Goal: Check status: Check status

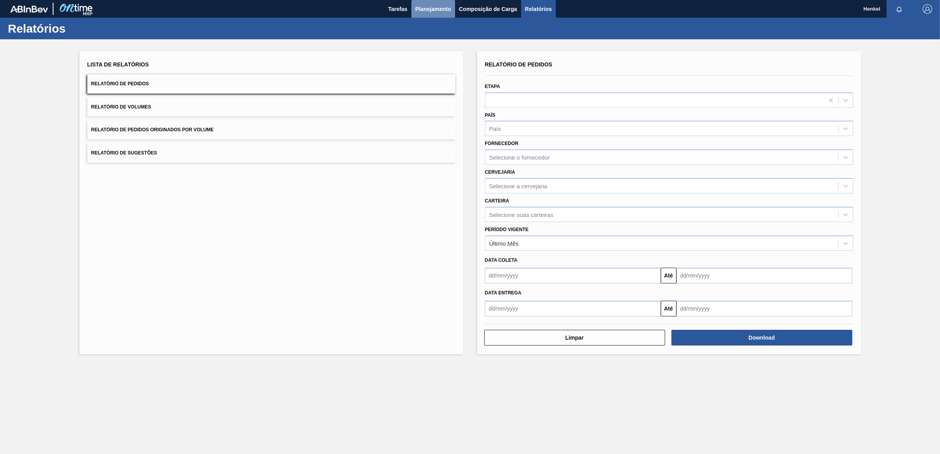
click at [428, 9] on span "Planejamento" at bounding box center [433, 8] width 36 height 9
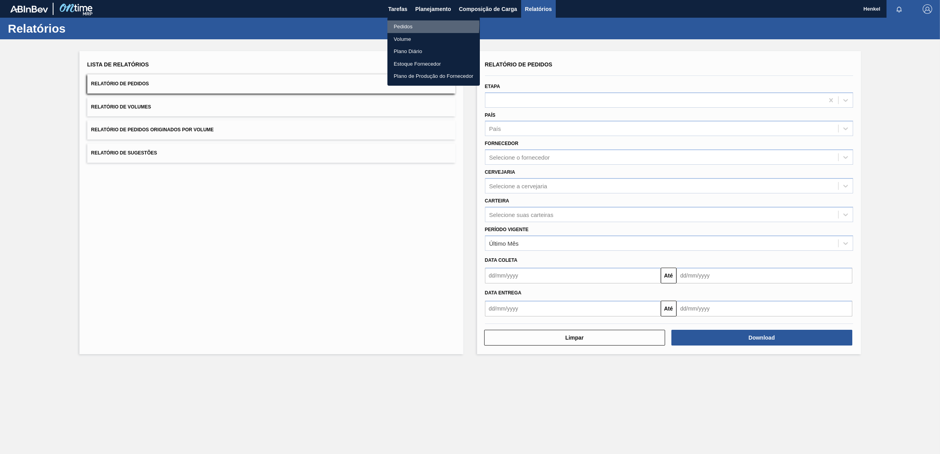
click at [403, 24] on li "Pedidos" at bounding box center [433, 26] width 92 height 13
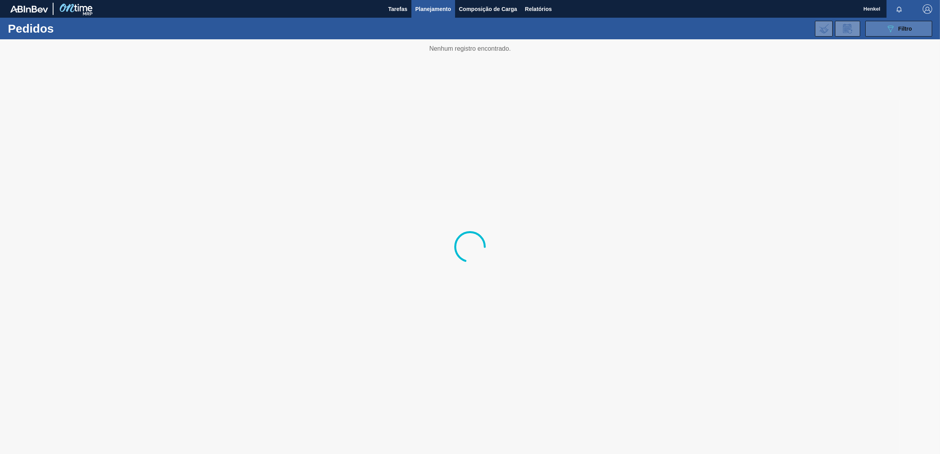
click at [888, 28] on icon at bounding box center [891, 29] width 6 height 7
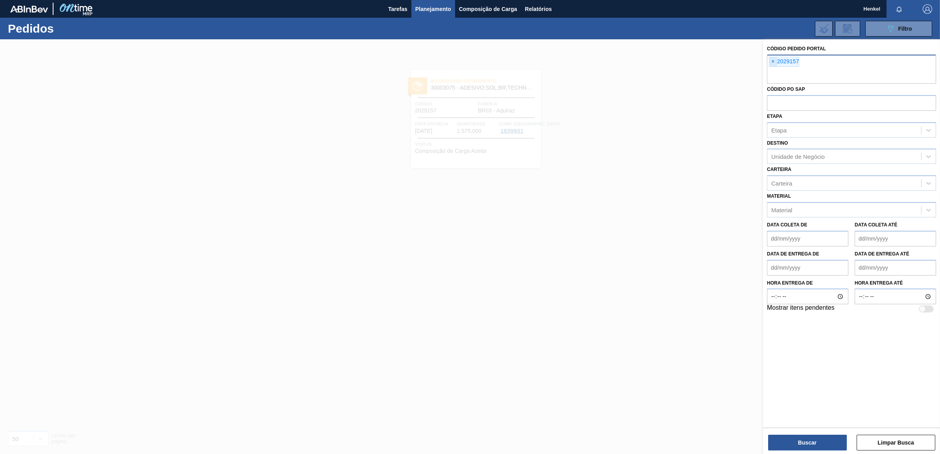
click at [772, 64] on span "×" at bounding box center [772, 61] width 7 height 9
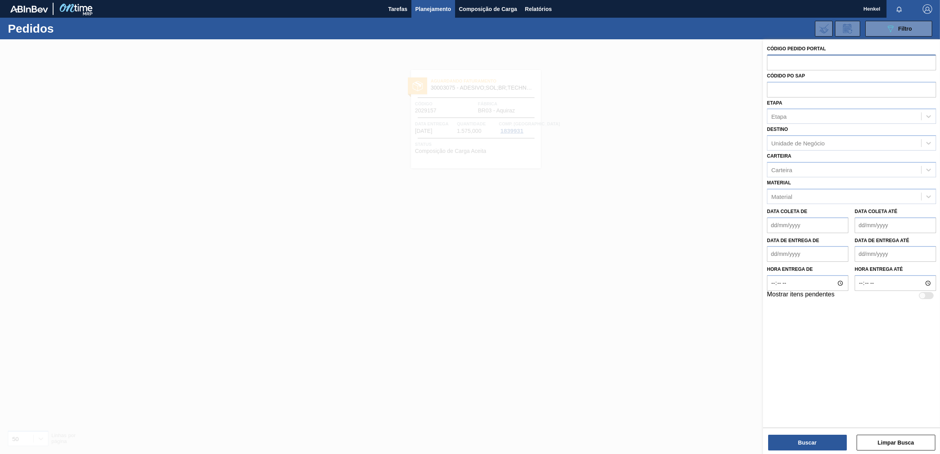
paste input "2025936"
type input "2025936"
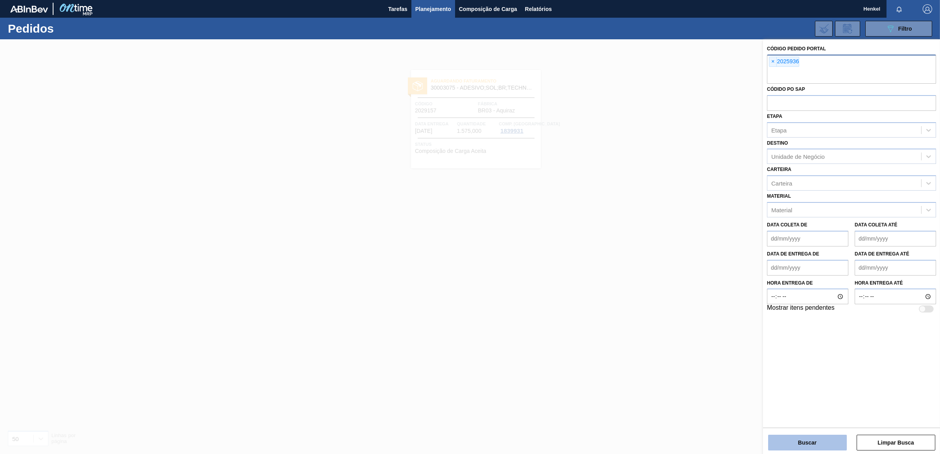
click at [812, 437] on button "Buscar" at bounding box center [807, 443] width 79 height 16
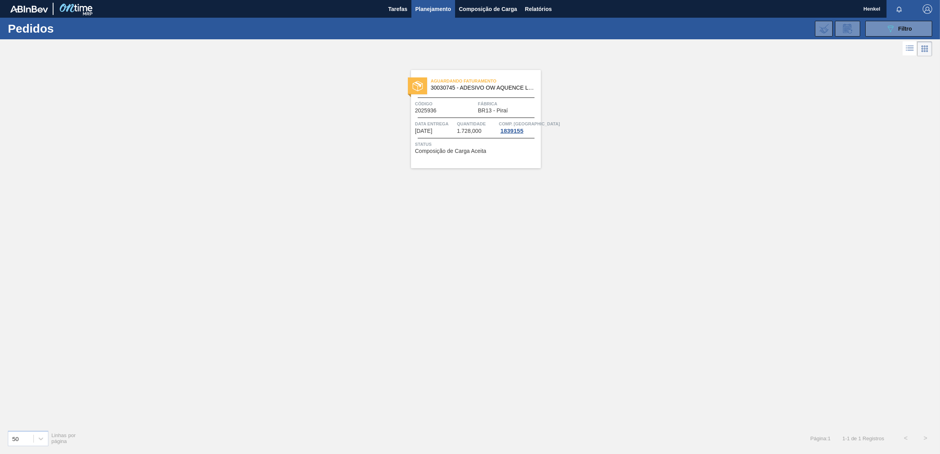
click at [455, 127] on div "Data entrega [DATE] Quantidade 1.728,000 Comp. Carga 1839155" at bounding box center [476, 127] width 130 height 14
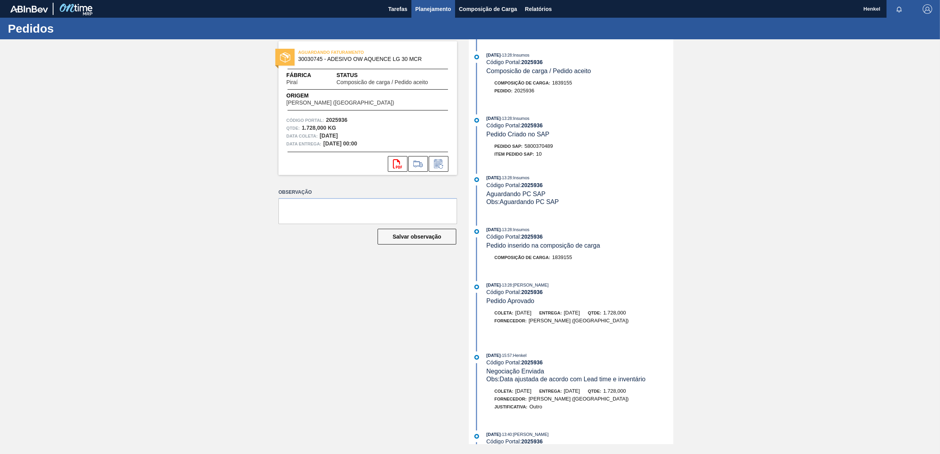
click at [429, 7] on span "Planejamento" at bounding box center [433, 8] width 36 height 9
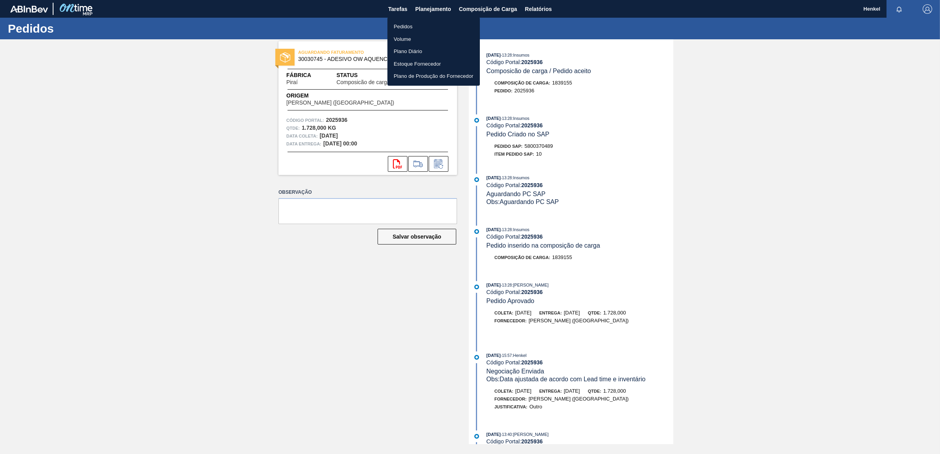
click at [409, 22] on li "Pedidos" at bounding box center [433, 26] width 92 height 13
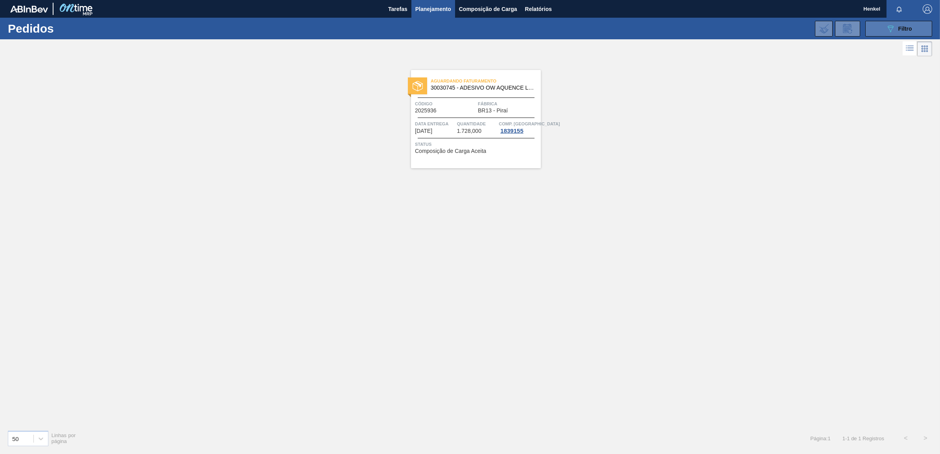
click at [895, 24] on icon "089F7B8B-B2A5-4AFE-B5C0-19BA573D28AC" at bounding box center [890, 28] width 9 height 9
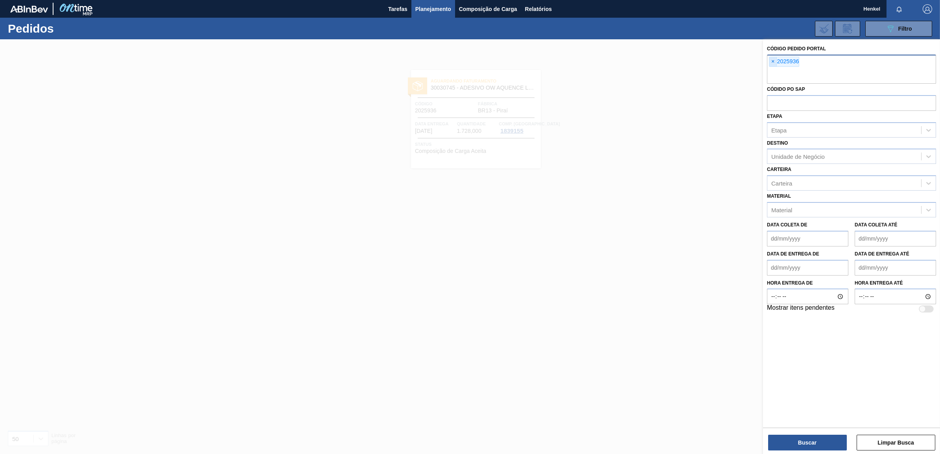
click at [772, 61] on span "×" at bounding box center [772, 61] width 7 height 9
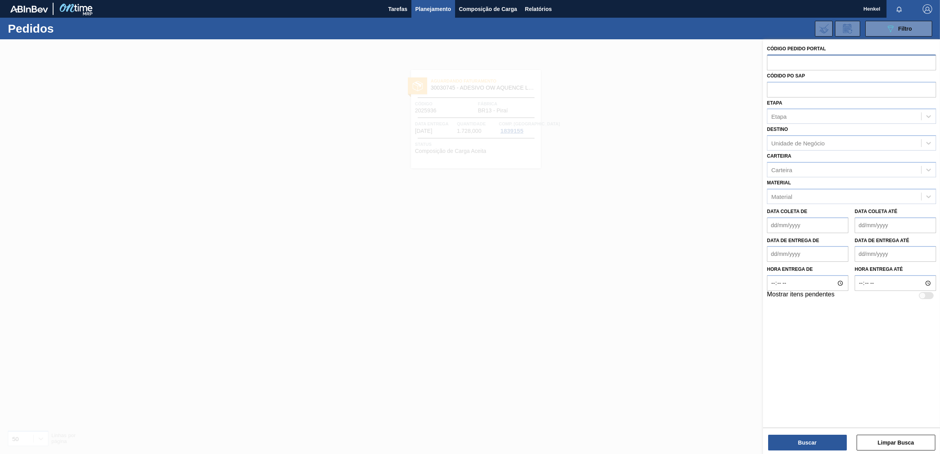
paste input "2029154"
type input "2029154"
click at [799, 441] on button "Buscar" at bounding box center [807, 443] width 79 height 16
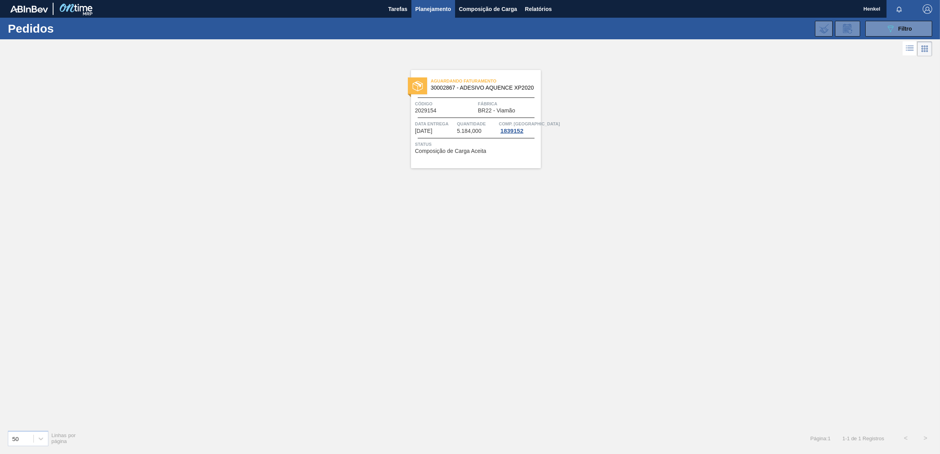
click at [444, 111] on div "Código 2029154" at bounding box center [445, 107] width 61 height 14
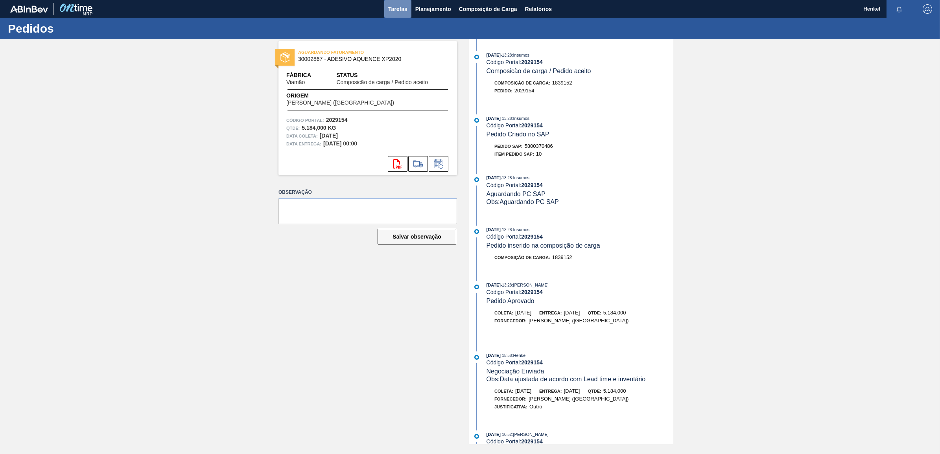
click at [404, 9] on span "Tarefas" at bounding box center [397, 8] width 19 height 9
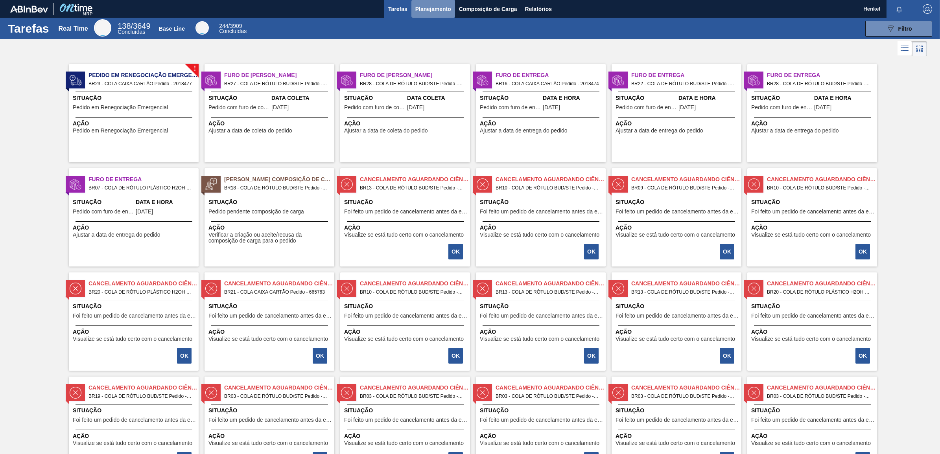
click at [429, 4] on span "Planejamento" at bounding box center [433, 8] width 36 height 9
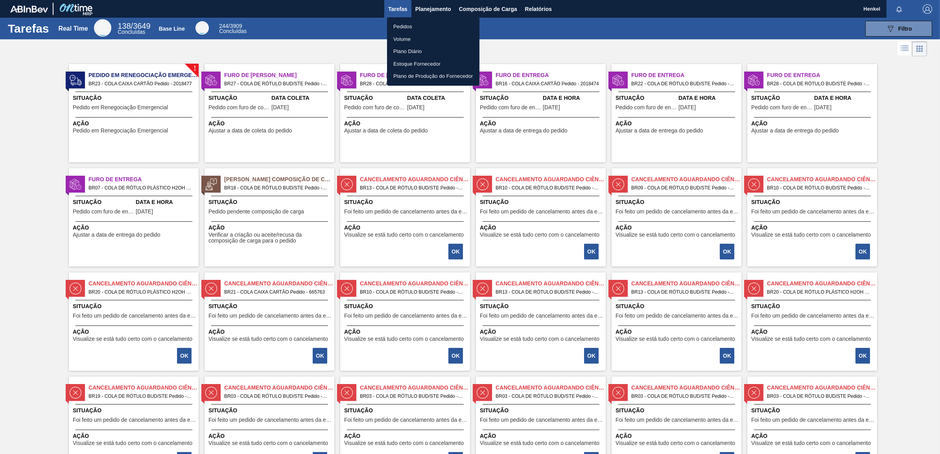
click at [408, 26] on li "Pedidos" at bounding box center [433, 26] width 92 height 13
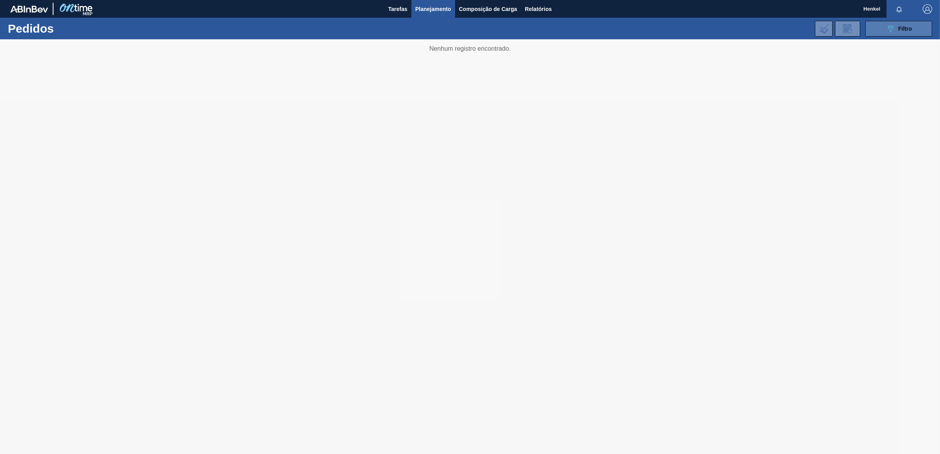
click at [887, 26] on icon "089F7B8B-B2A5-4AFE-B5C0-19BA573D28AC" at bounding box center [890, 28] width 9 height 9
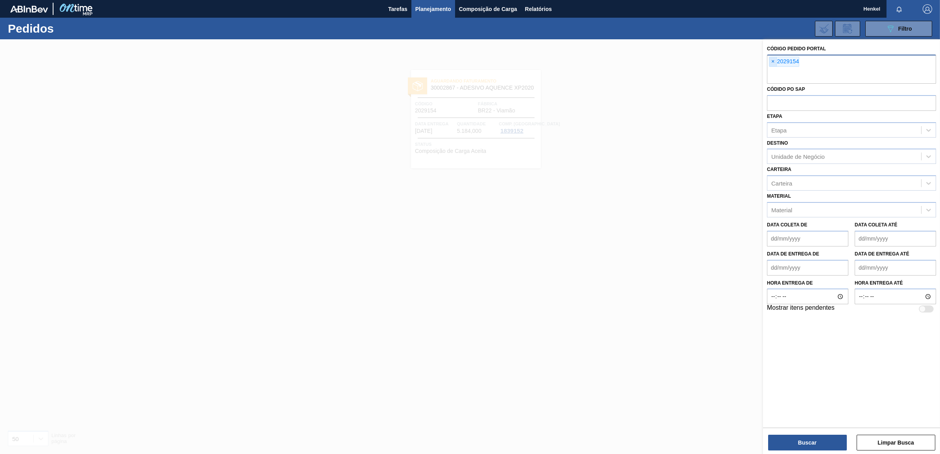
click at [774, 61] on span "×" at bounding box center [772, 61] width 7 height 9
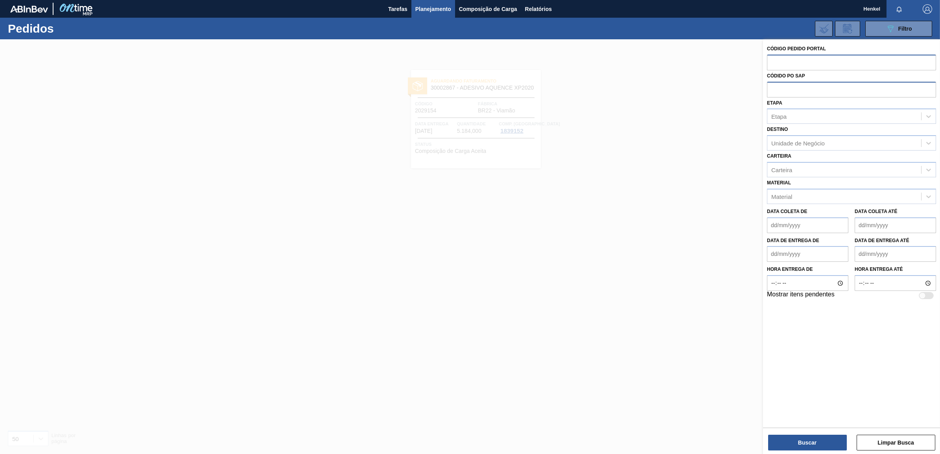
paste input "2029143"
type input "2029143"
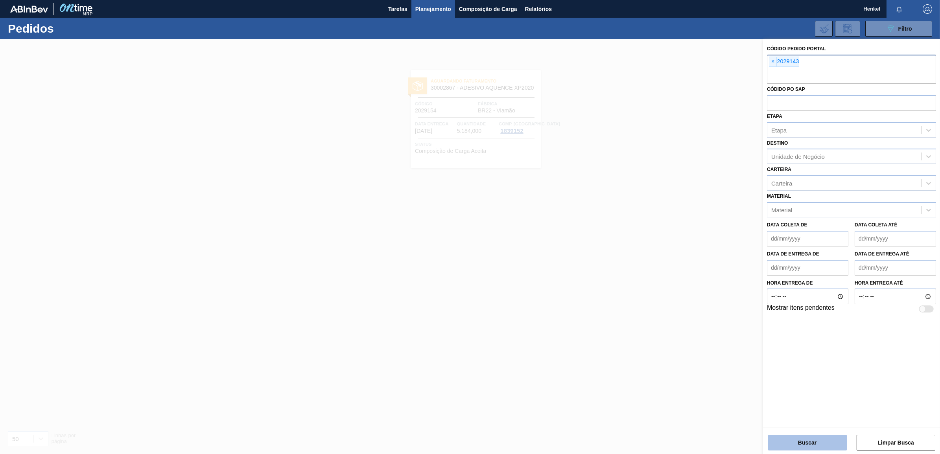
click at [817, 442] on button "Buscar" at bounding box center [807, 443] width 79 height 16
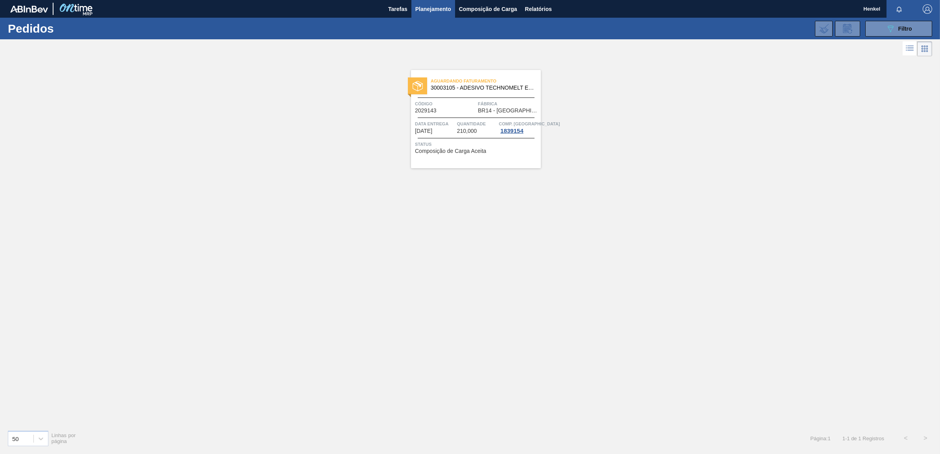
click at [449, 126] on span "Data entrega" at bounding box center [435, 124] width 40 height 8
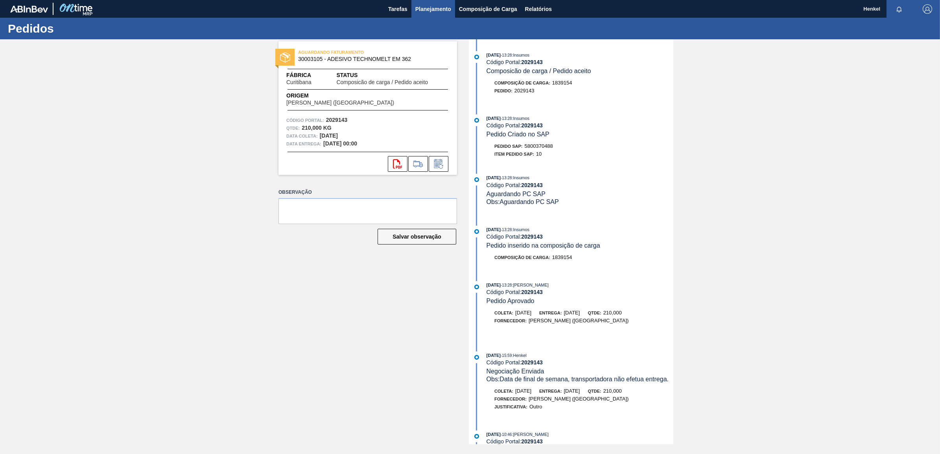
click at [440, 7] on span "Planejamento" at bounding box center [433, 8] width 36 height 9
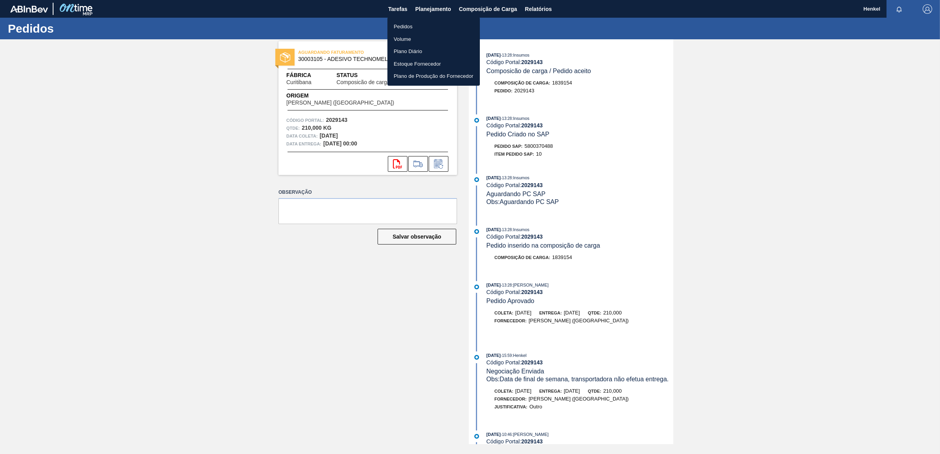
drag, startPoint x: 407, startPoint y: 23, endPoint x: 421, endPoint y: 17, distance: 15.1
click at [407, 23] on li "Pedidos" at bounding box center [433, 26] width 92 height 13
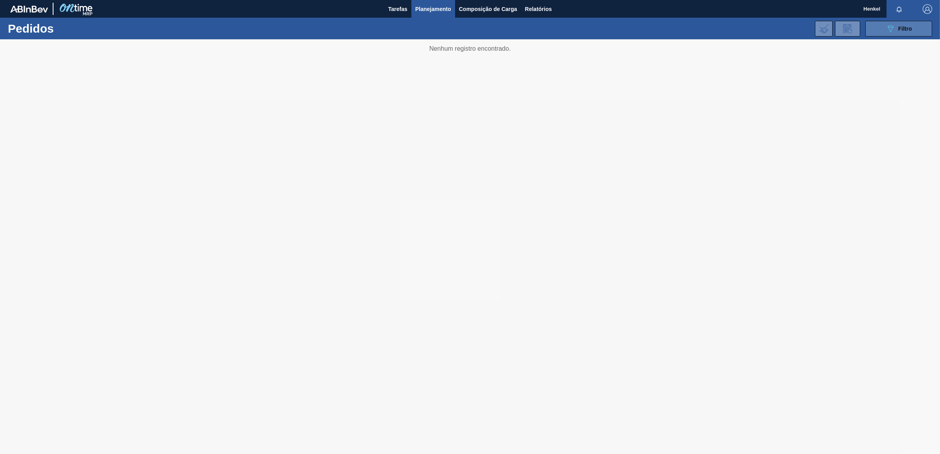
click at [906, 30] on span "Filtro" at bounding box center [905, 29] width 14 height 6
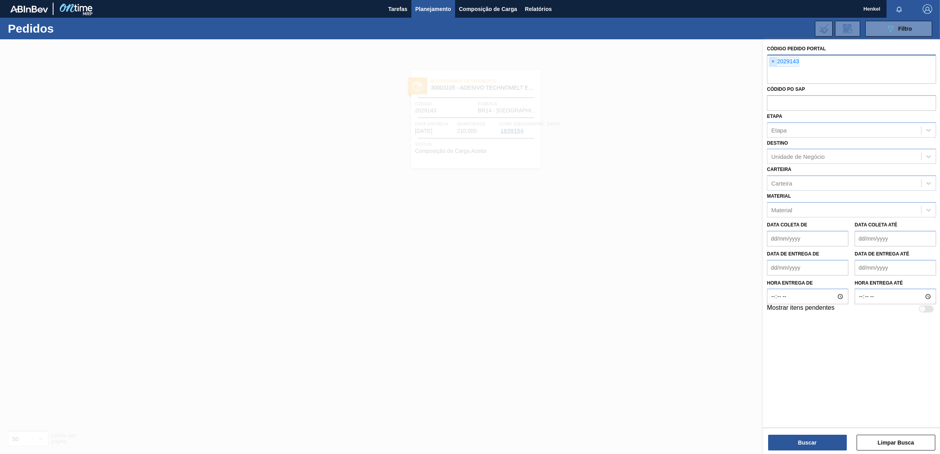
click at [772, 62] on span "×" at bounding box center [772, 61] width 7 height 9
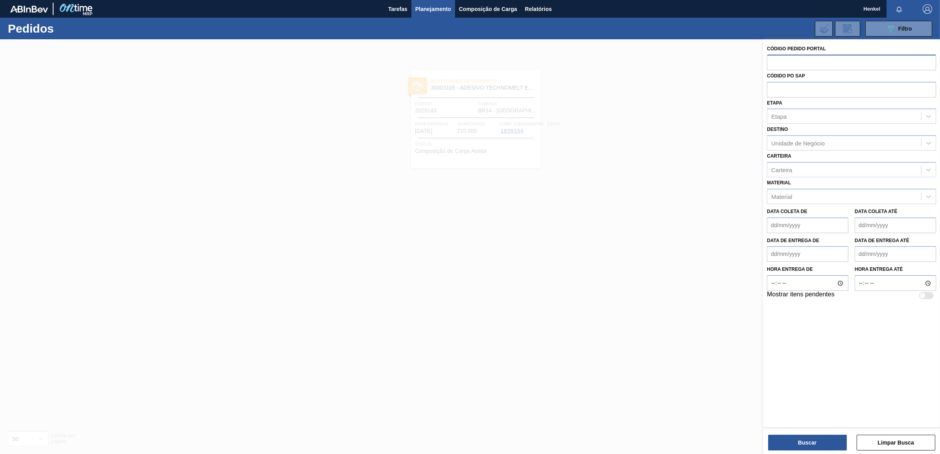
paste input "2018496"
type input "2018496"
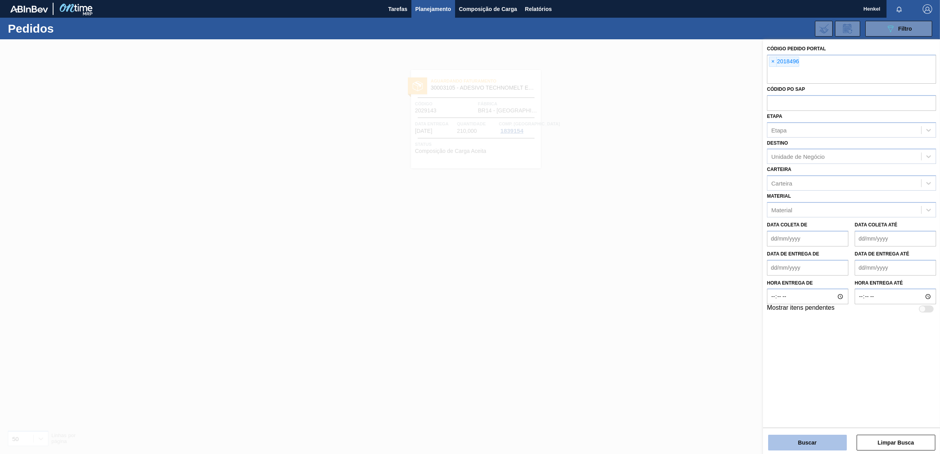
click at [798, 439] on button "Buscar" at bounding box center [807, 443] width 79 height 16
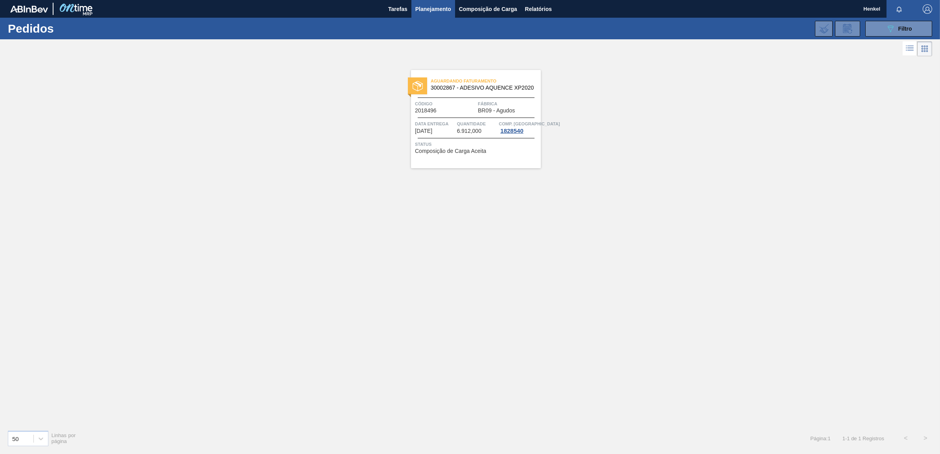
click at [453, 108] on div "Código 2018496" at bounding box center [445, 107] width 61 height 14
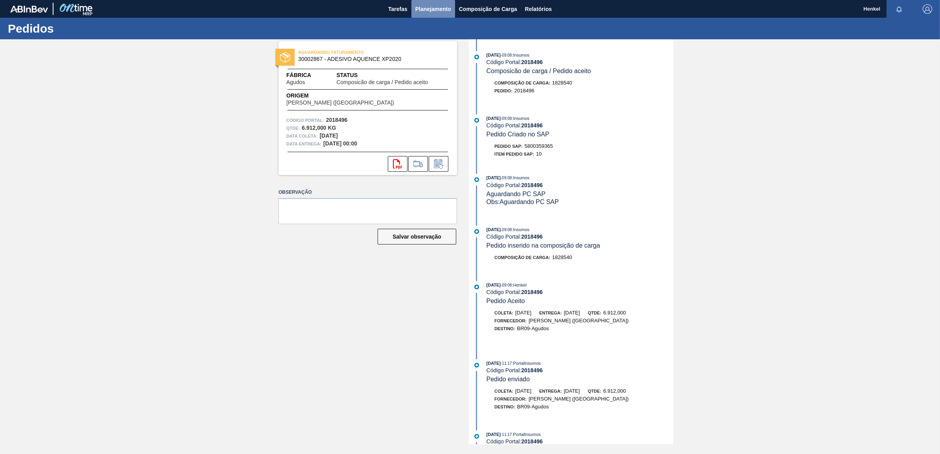
click at [429, 5] on span "Planejamento" at bounding box center [433, 8] width 36 height 9
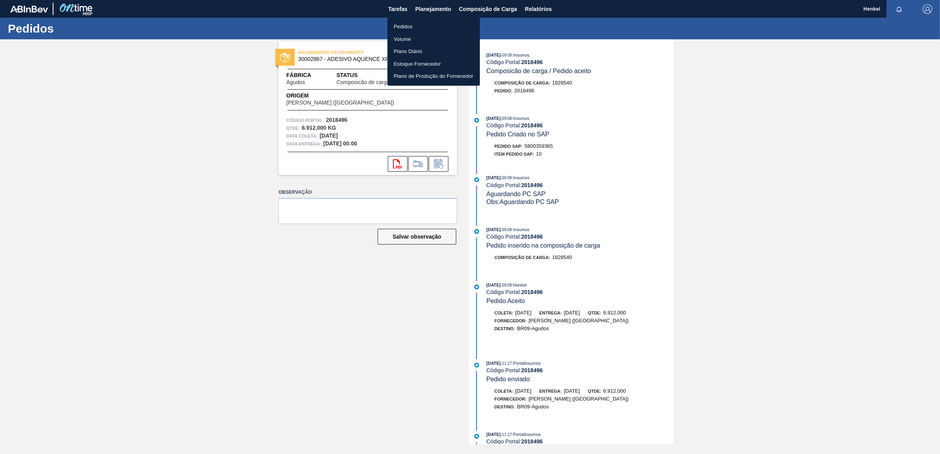
click at [406, 26] on li "Pedidos" at bounding box center [433, 26] width 92 height 13
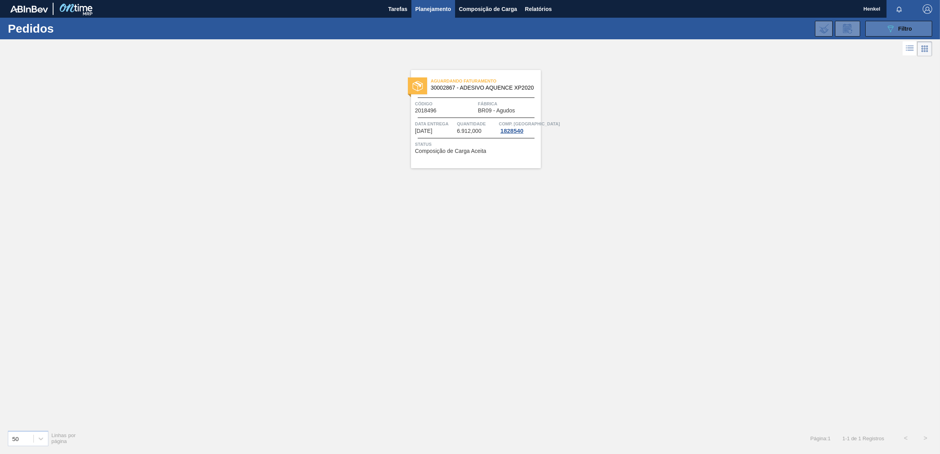
click at [904, 31] on div "089F7B8B-B2A5-4AFE-B5C0-19BA573D28AC Filtro" at bounding box center [899, 28] width 26 height 9
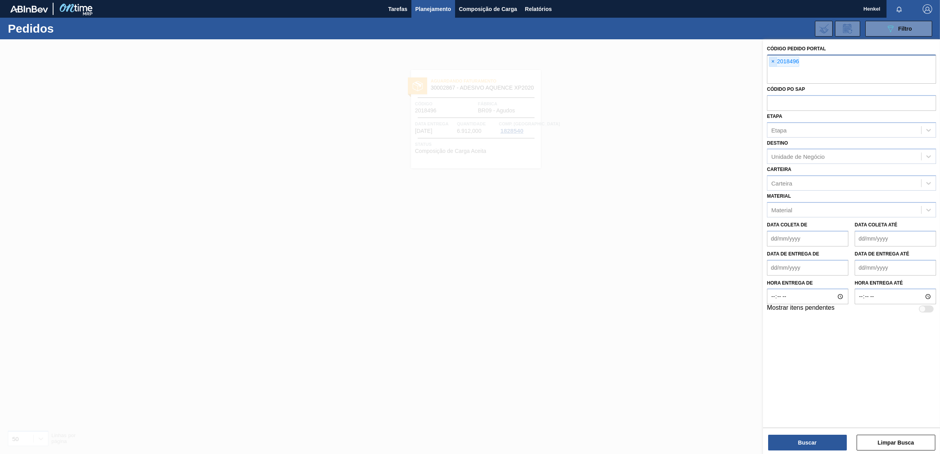
click at [773, 59] on span "×" at bounding box center [772, 61] width 7 height 9
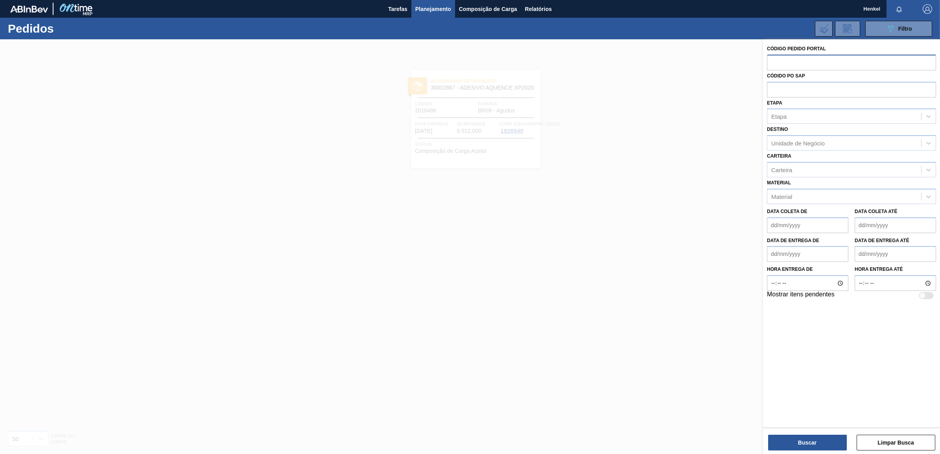
paste input "2018498"
type input "2018498"
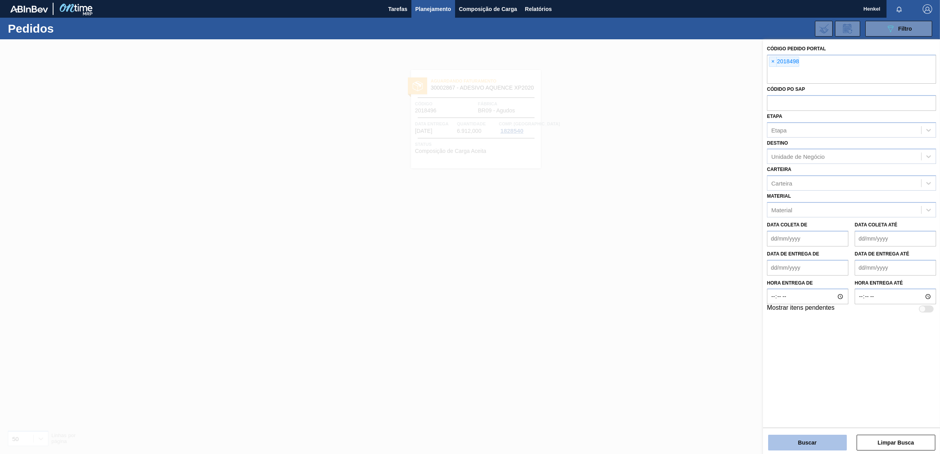
click at [805, 442] on button "Buscar" at bounding box center [807, 443] width 79 height 16
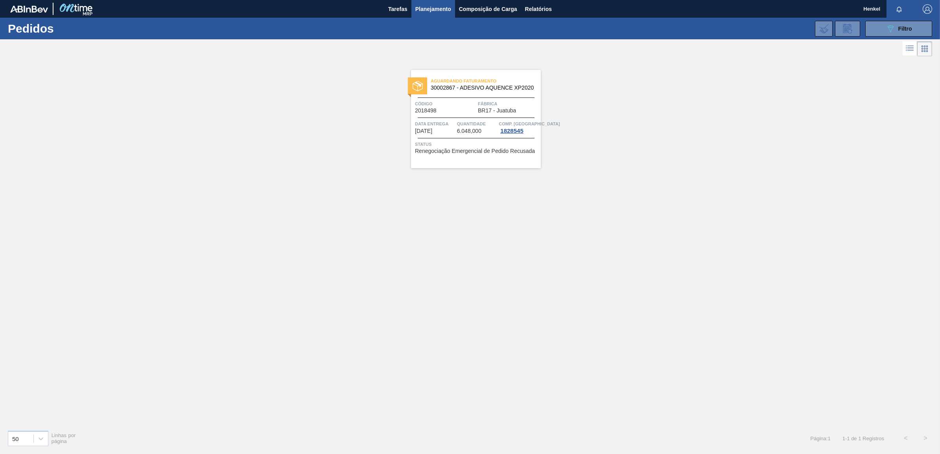
click at [478, 127] on span "Quantidade" at bounding box center [477, 124] width 40 height 8
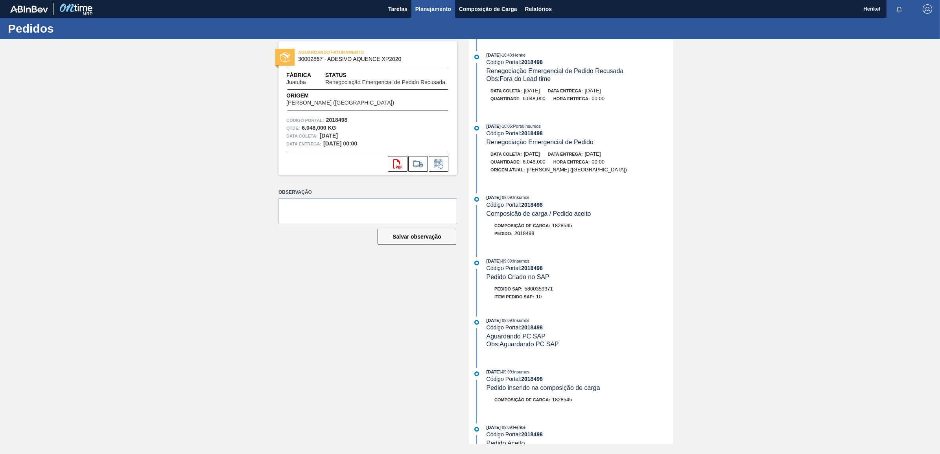
click at [432, 9] on span "Planejamento" at bounding box center [433, 8] width 36 height 9
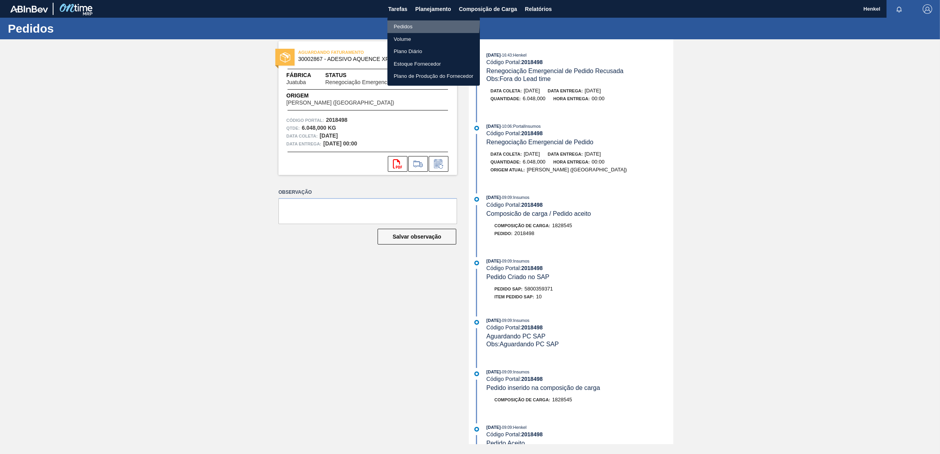
click at [396, 22] on li "Pedidos" at bounding box center [433, 26] width 92 height 13
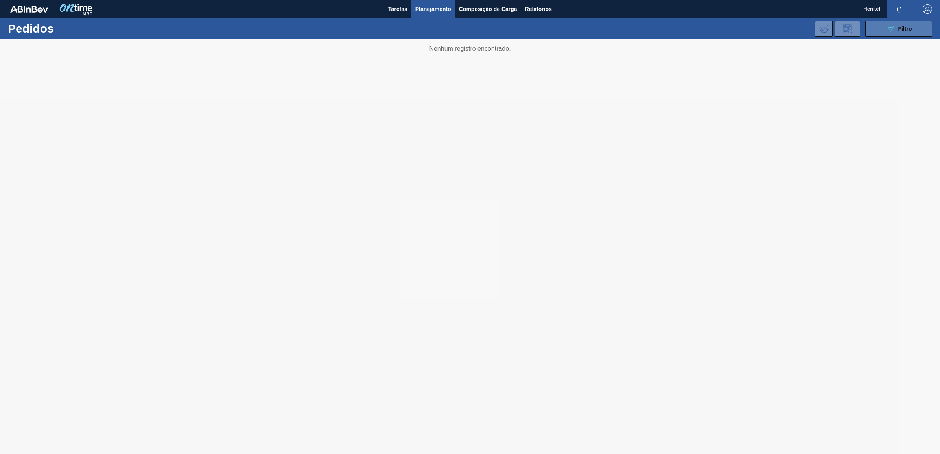
click at [889, 28] on icon "089F7B8B-B2A5-4AFE-B5C0-19BA573D28AC" at bounding box center [890, 28] width 9 height 9
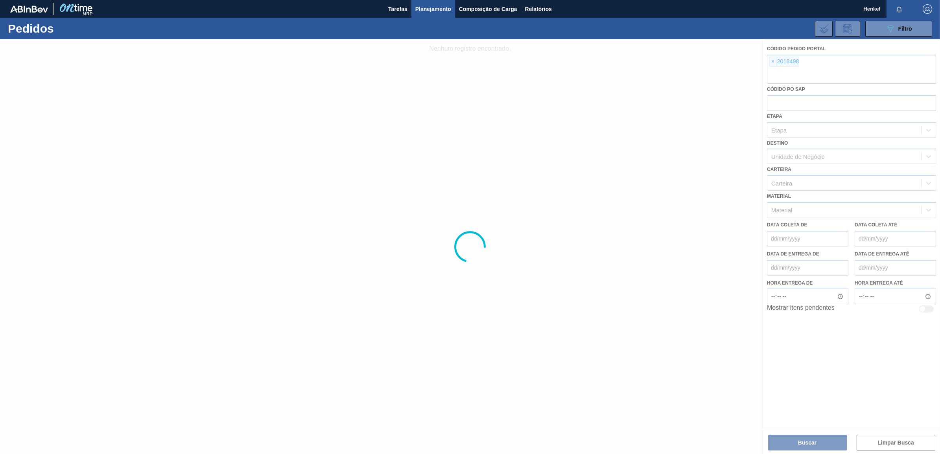
click at [770, 59] on div at bounding box center [470, 246] width 940 height 415
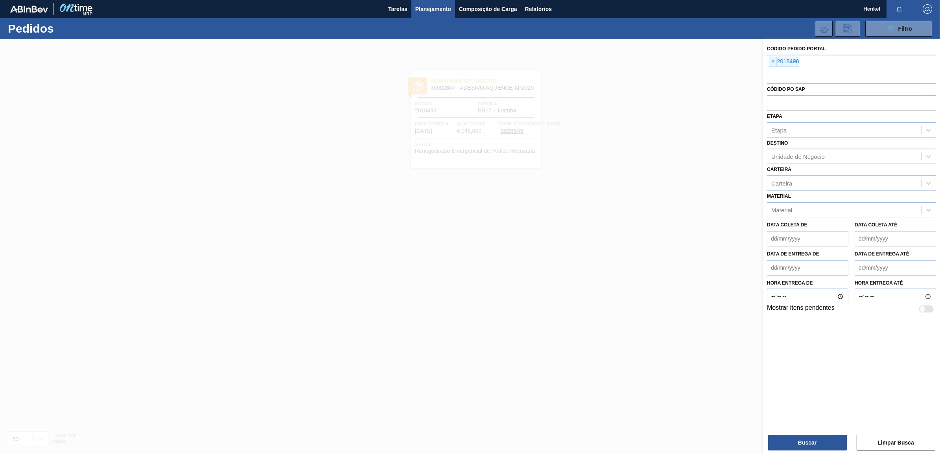
click at [773, 61] on span "×" at bounding box center [772, 61] width 7 height 9
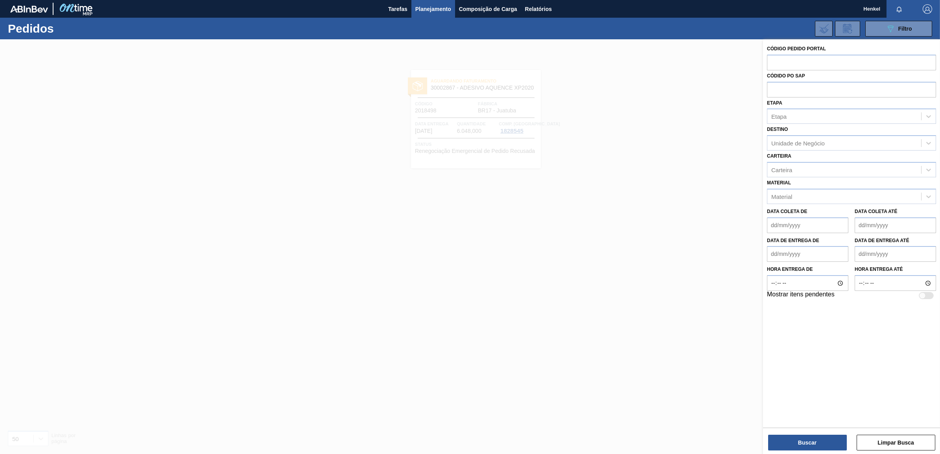
paste input "2029148"
type input "2029148"
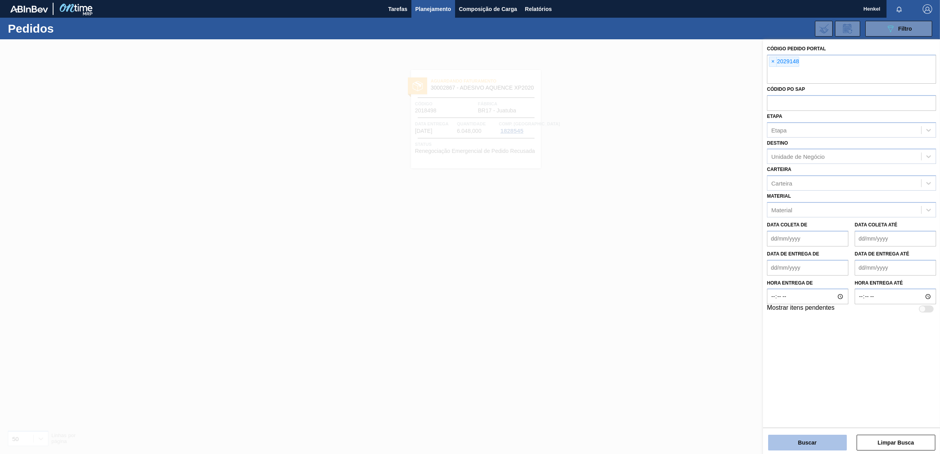
click at [805, 446] on button "Buscar" at bounding box center [807, 443] width 79 height 16
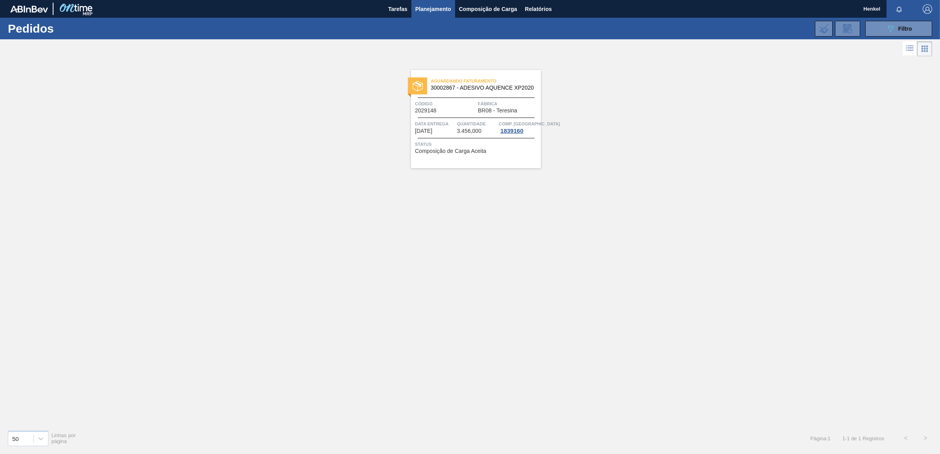
click at [451, 111] on div "Código 2029148" at bounding box center [445, 107] width 61 height 14
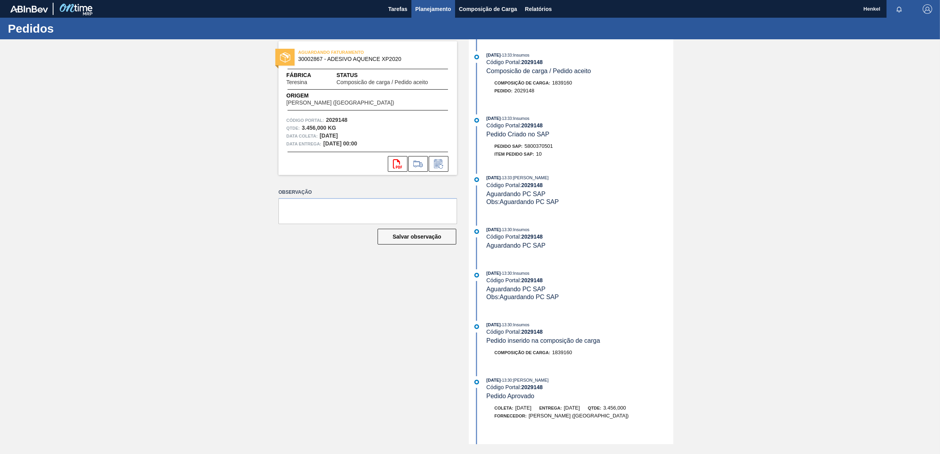
click at [436, 6] on span "Planejamento" at bounding box center [433, 8] width 36 height 9
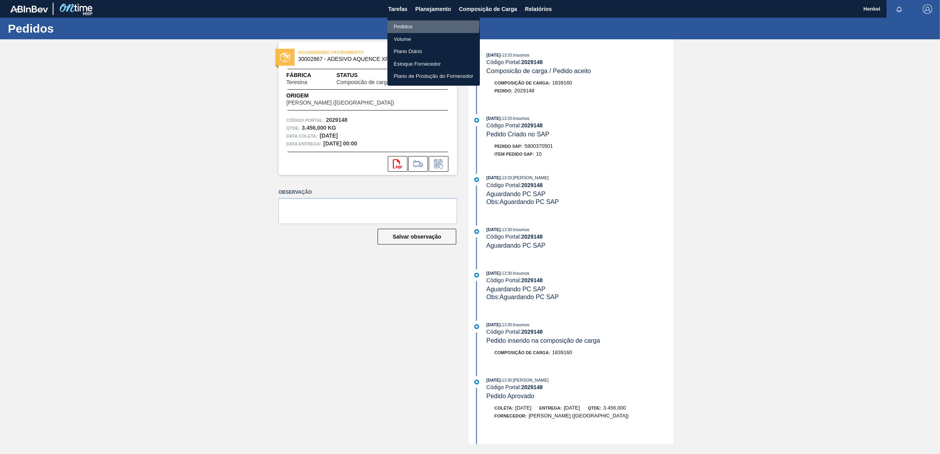
click at [396, 24] on li "Pedidos" at bounding box center [433, 26] width 92 height 13
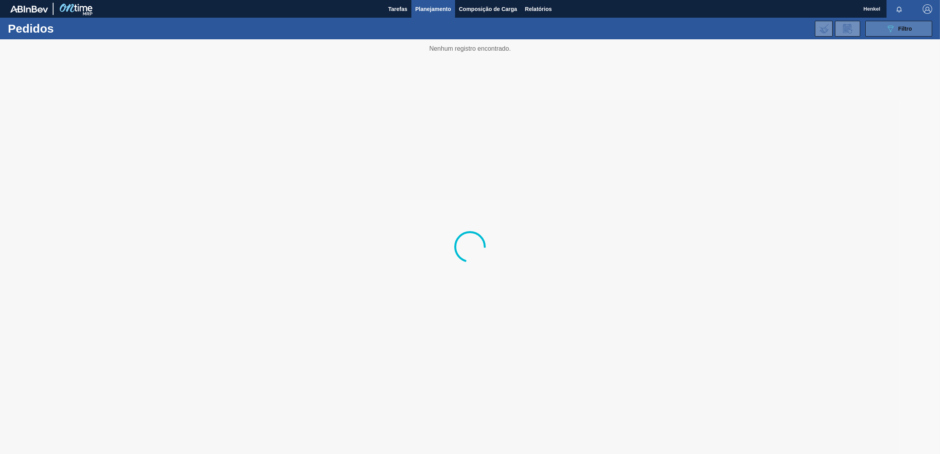
click at [897, 29] on div "089F7B8B-B2A5-4AFE-B5C0-19BA573D28AC Filtro" at bounding box center [899, 28] width 26 height 9
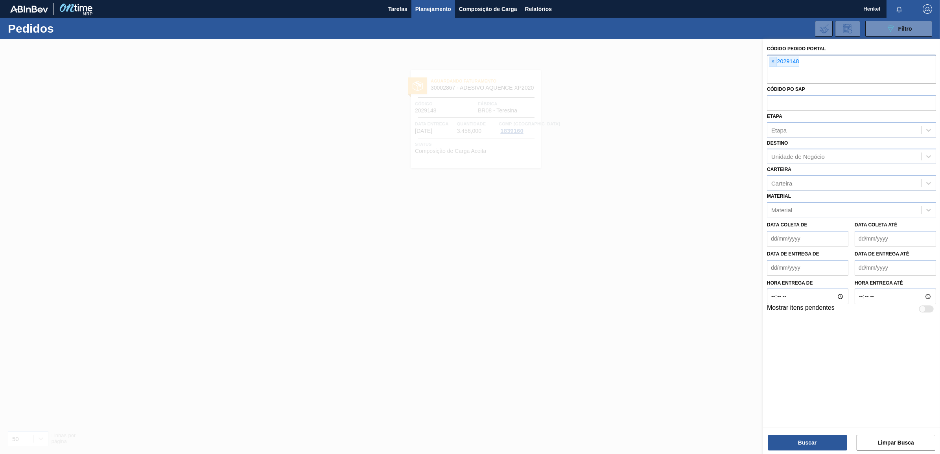
click at [774, 63] on span "×" at bounding box center [772, 61] width 7 height 9
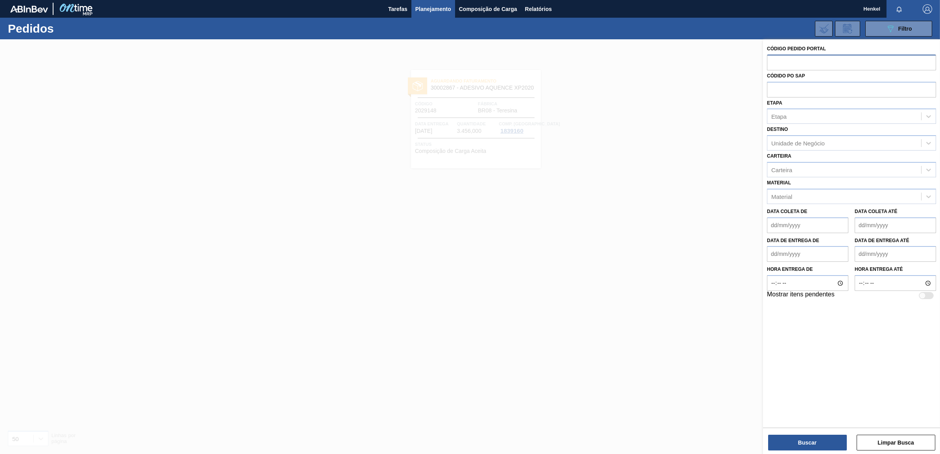
paste input "2029157"
type input "2029157"
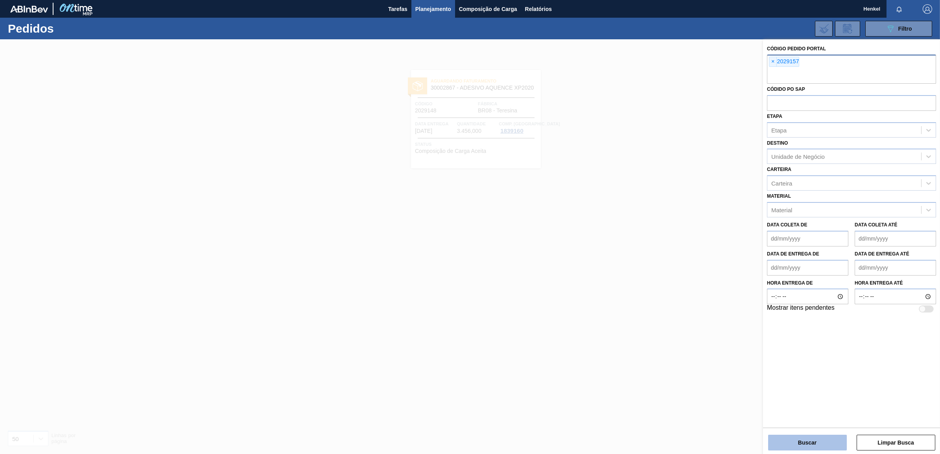
click at [819, 441] on button "Buscar" at bounding box center [807, 443] width 79 height 16
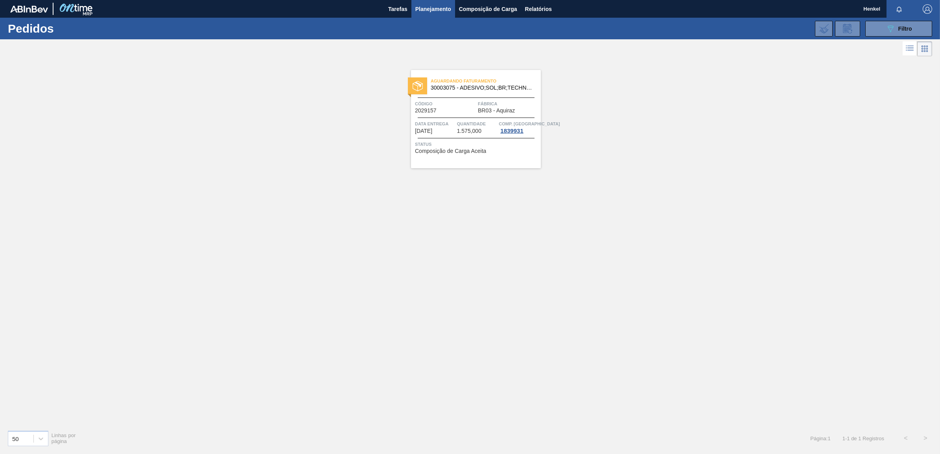
click at [451, 137] on div "Aguardando Faturamento 30003075 - ADESIVO;SOL;BR;TECHNOMELT SUPRA HT 35125 Códi…" at bounding box center [476, 119] width 130 height 98
